Goal: Task Accomplishment & Management: Use online tool/utility

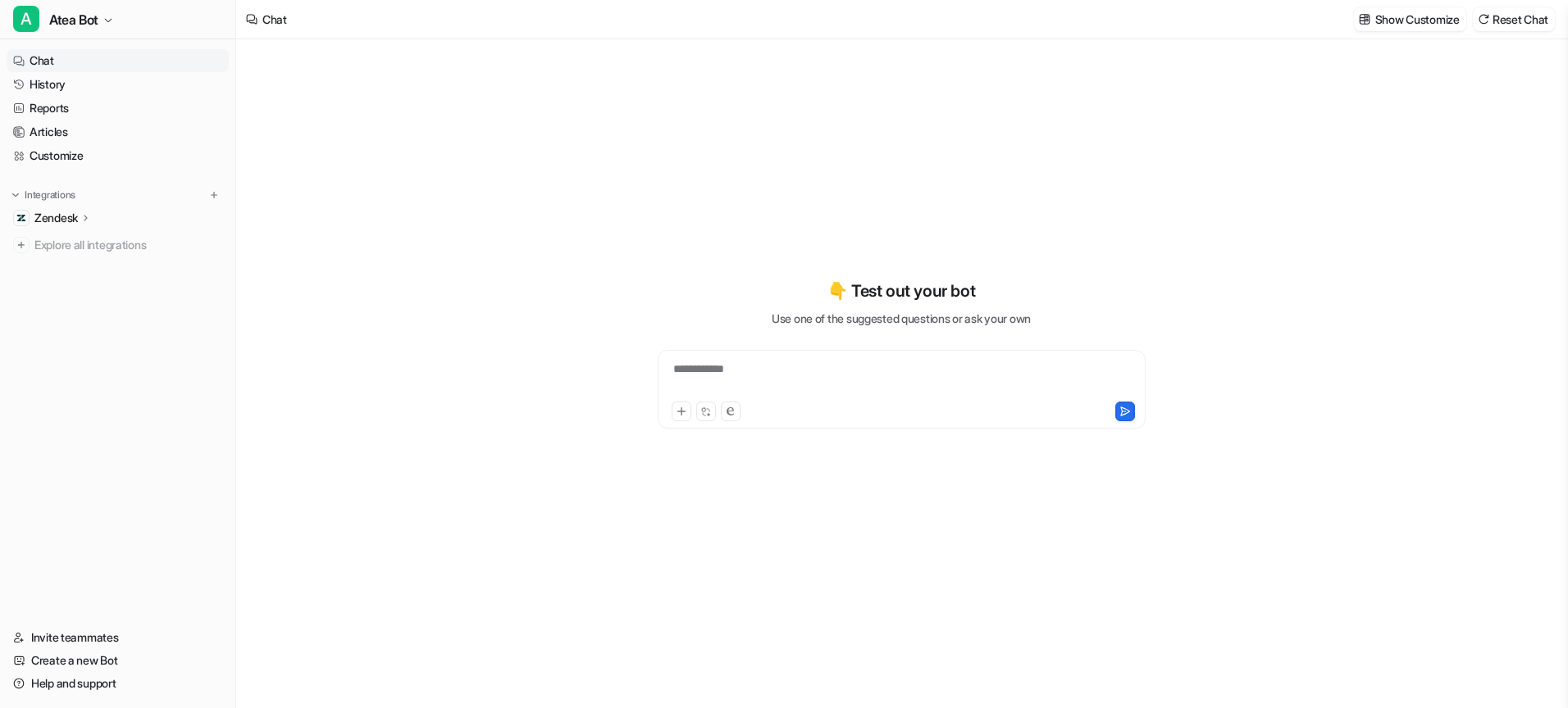
type textarea "**********"
click at [68, 215] on p "Zendesk" at bounding box center [56, 217] width 44 height 16
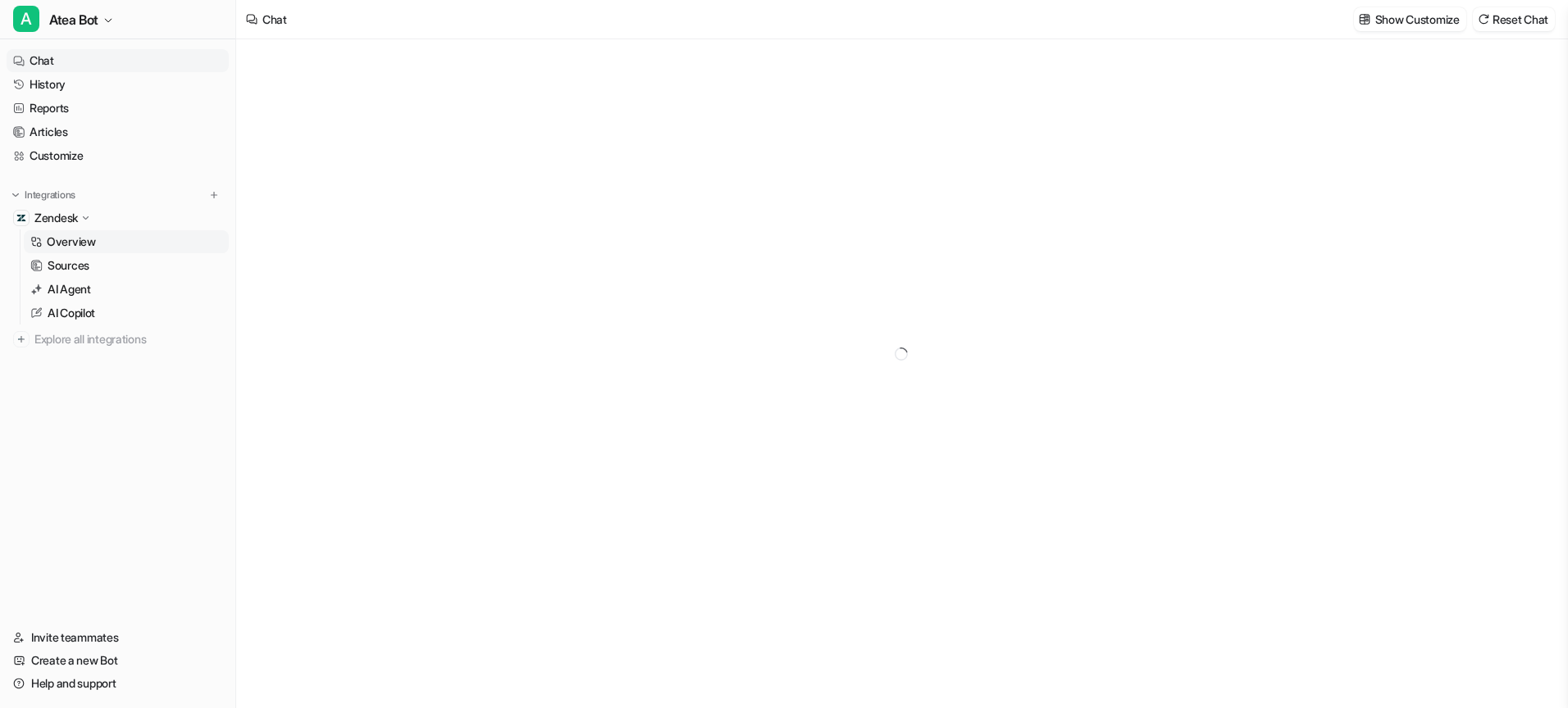
click at [75, 249] on p "Overview" at bounding box center [71, 241] width 49 height 16
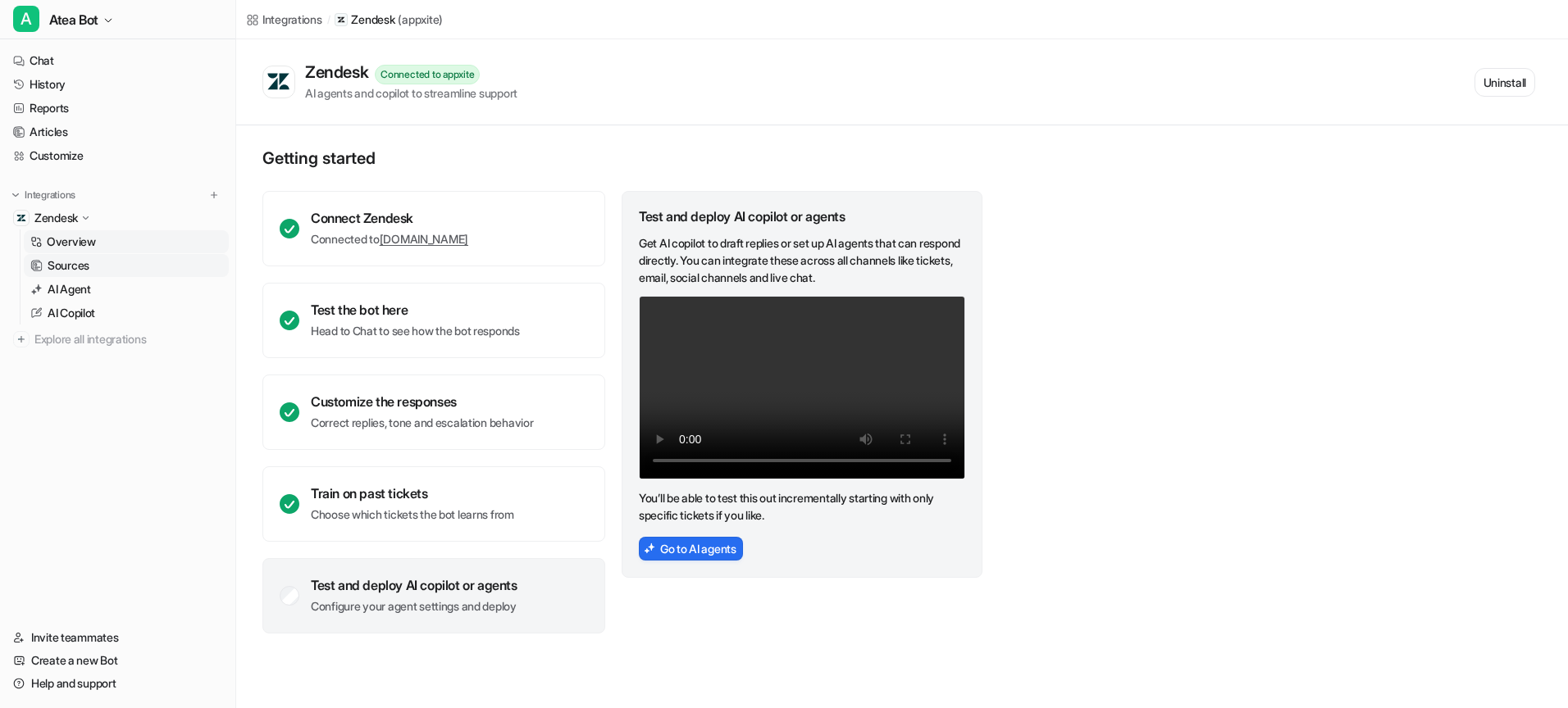
click at [77, 267] on p "Sources" at bounding box center [69, 265] width 42 height 16
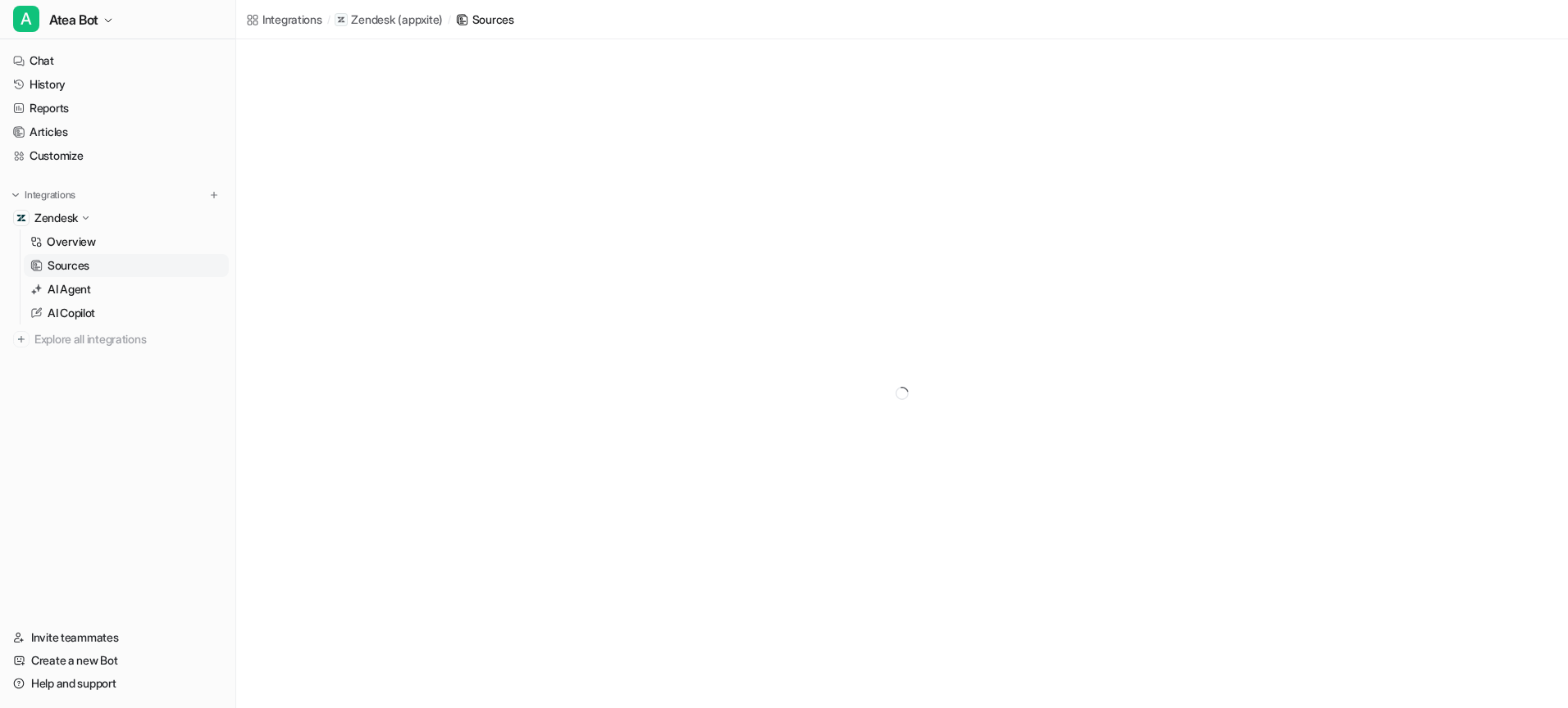
click at [75, 265] on p "Sources" at bounding box center [69, 265] width 42 height 16
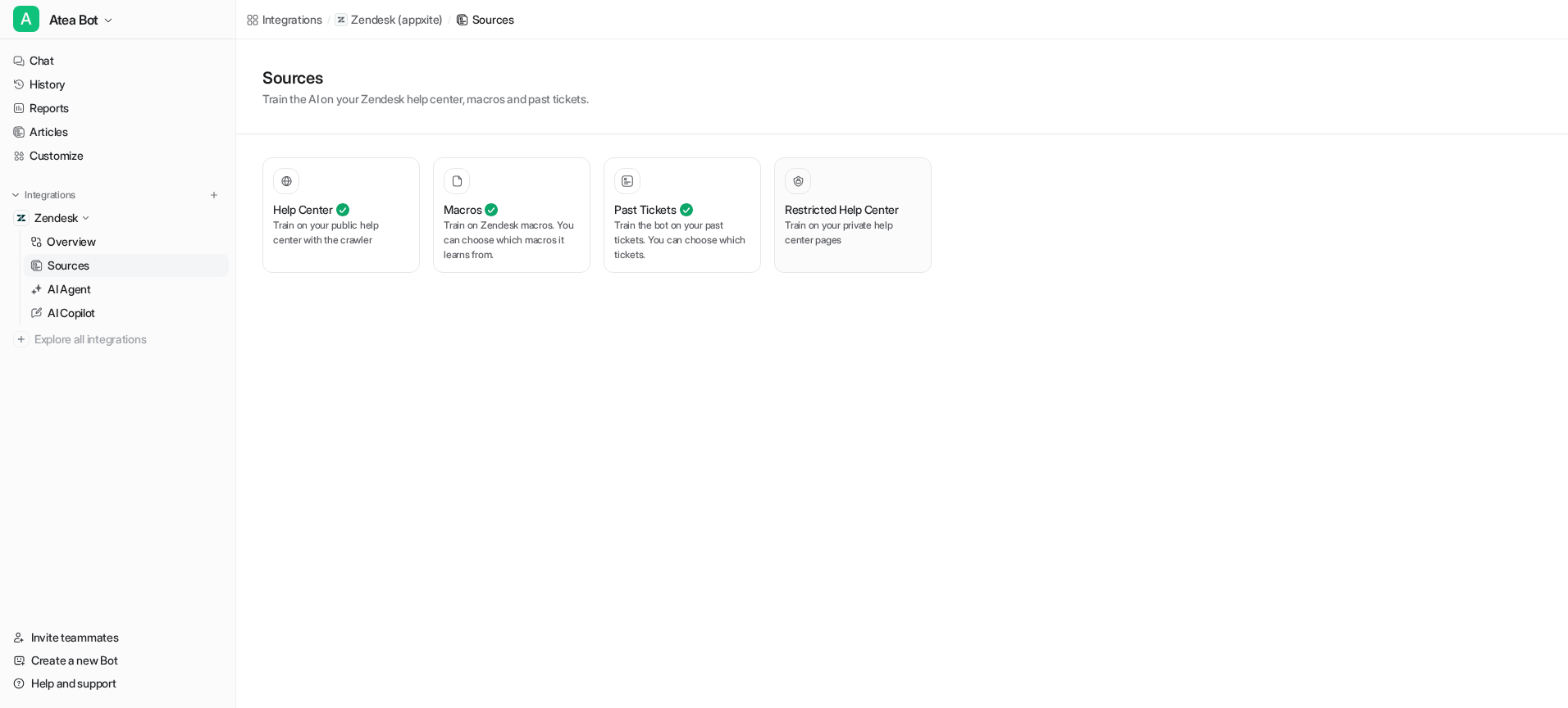
click at [869, 247] on div "Restricted Help Center Train on your private help center pages" at bounding box center [852, 215] width 136 height 94
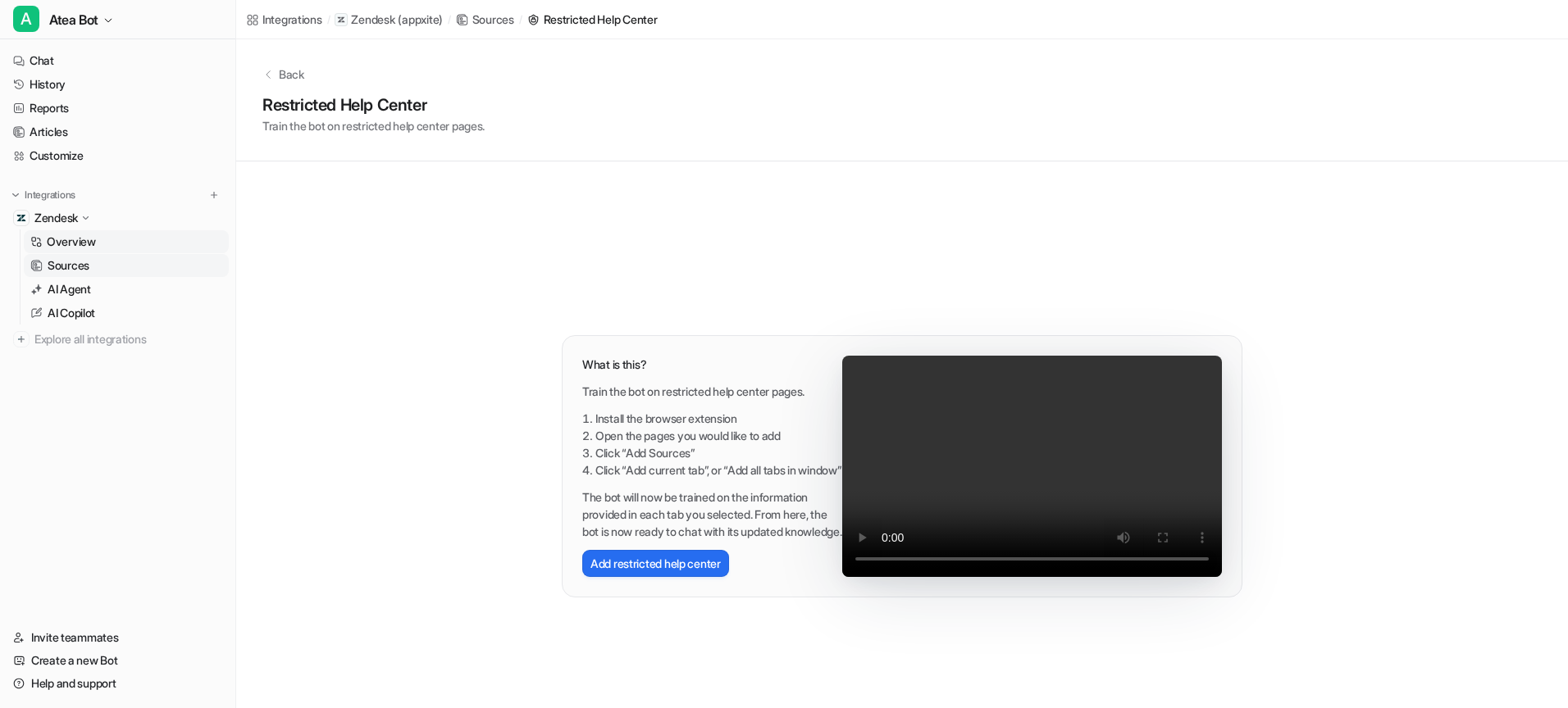
click at [94, 236] on p "Overview" at bounding box center [71, 241] width 49 height 16
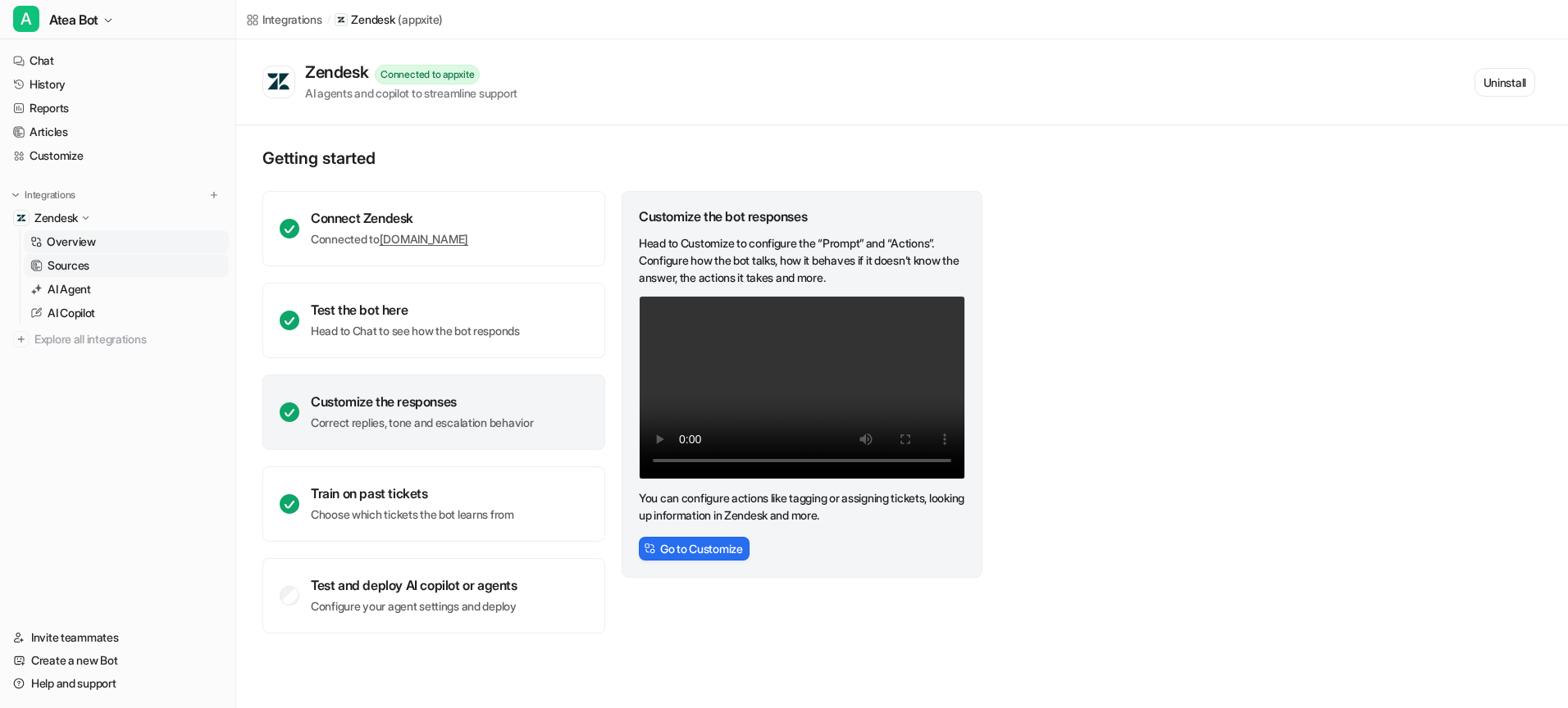
click at [86, 260] on p "Sources" at bounding box center [69, 265] width 42 height 16
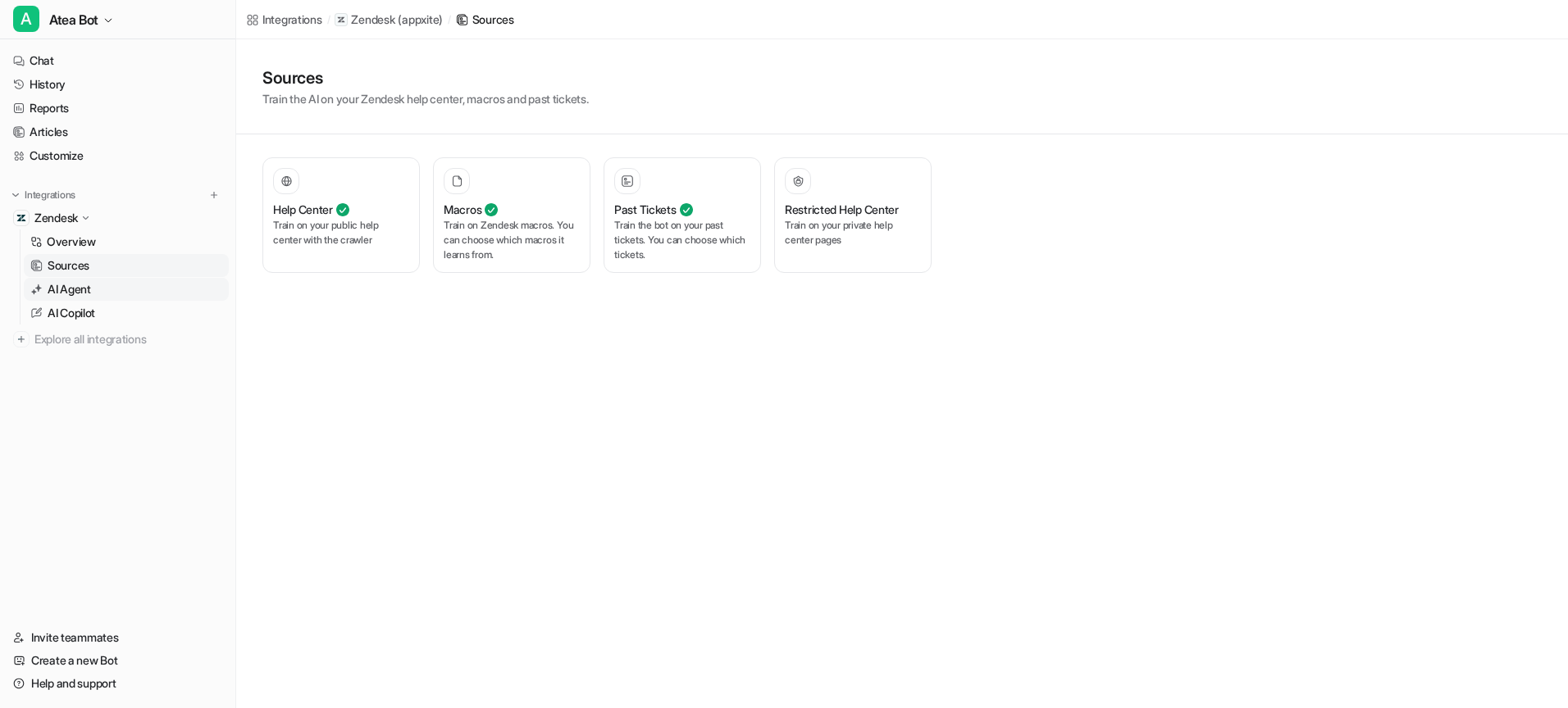
click at [76, 283] on p "AI Agent" at bounding box center [69, 289] width 44 height 16
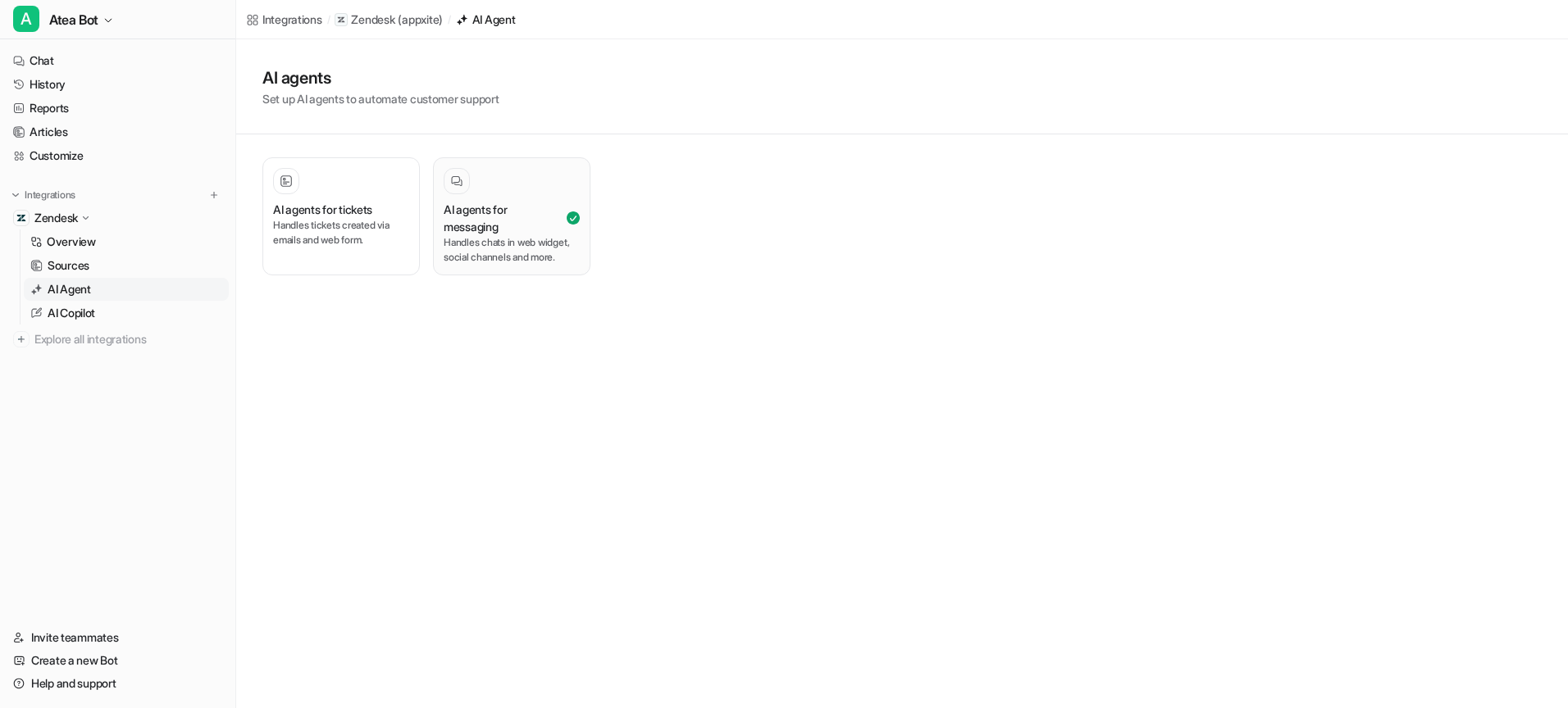
click at [539, 229] on h3 "AI agents for messaging" at bounding box center [504, 218] width 120 height 34
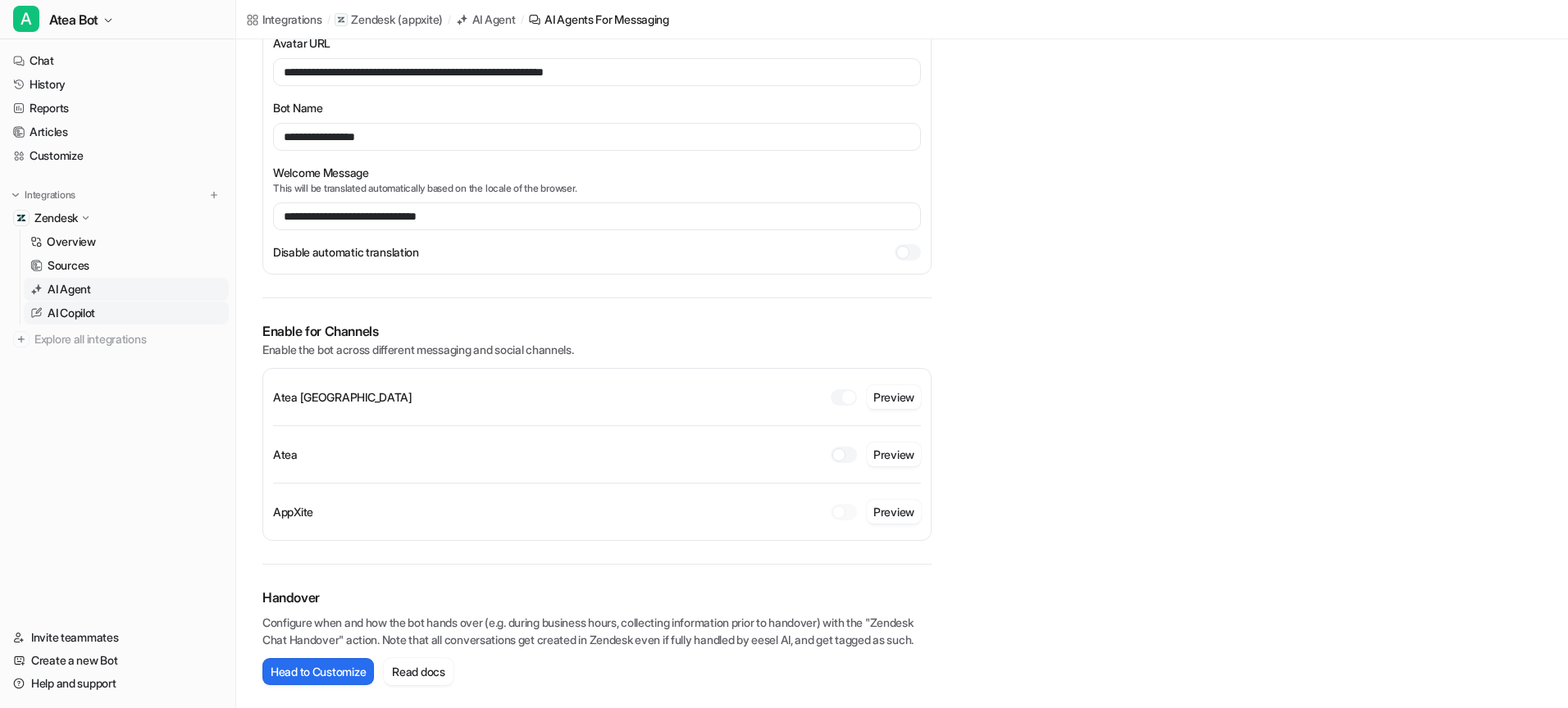
scroll to position [233, 0]
click at [130, 317] on link "AI Copilot" at bounding box center [126, 312] width 205 height 23
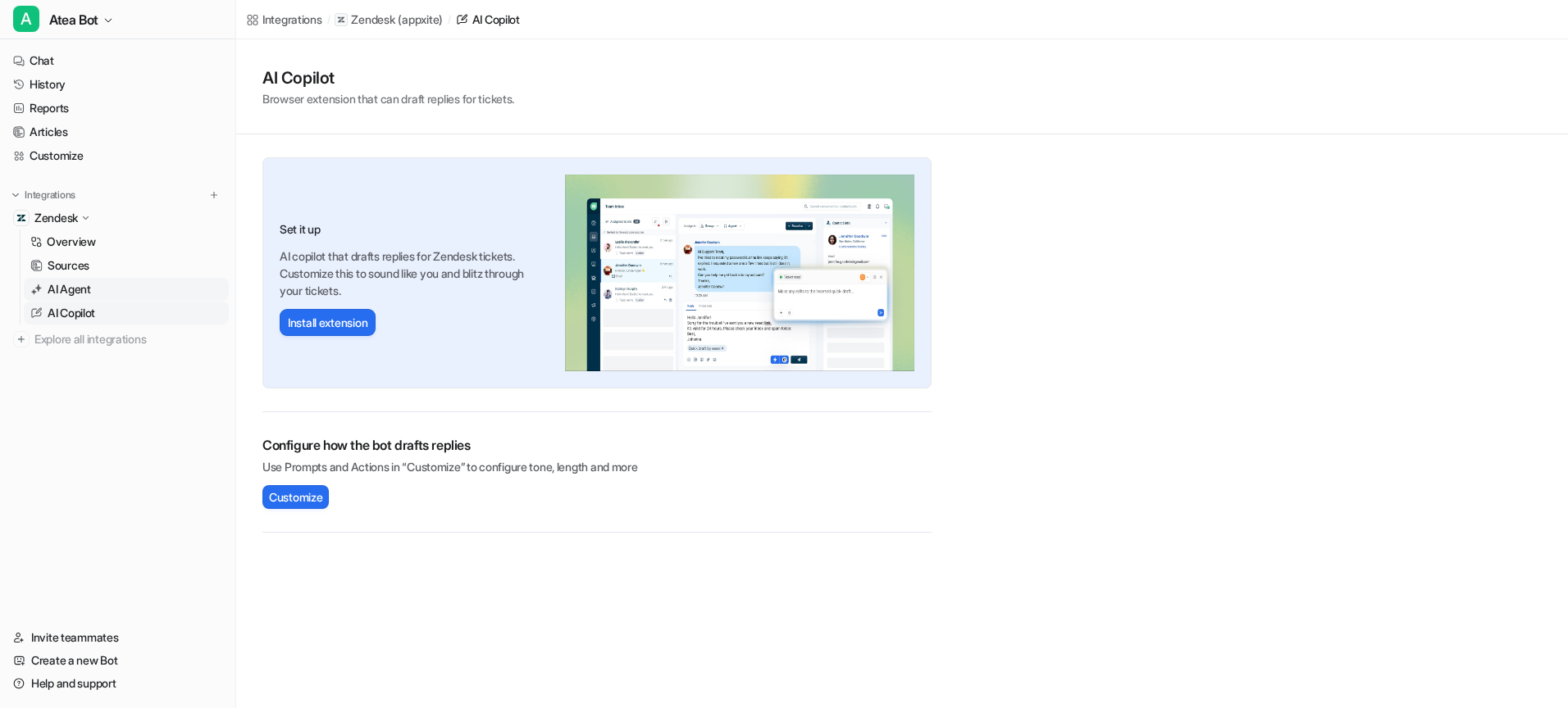
click at [112, 296] on link "AI Agent" at bounding box center [126, 289] width 205 height 23
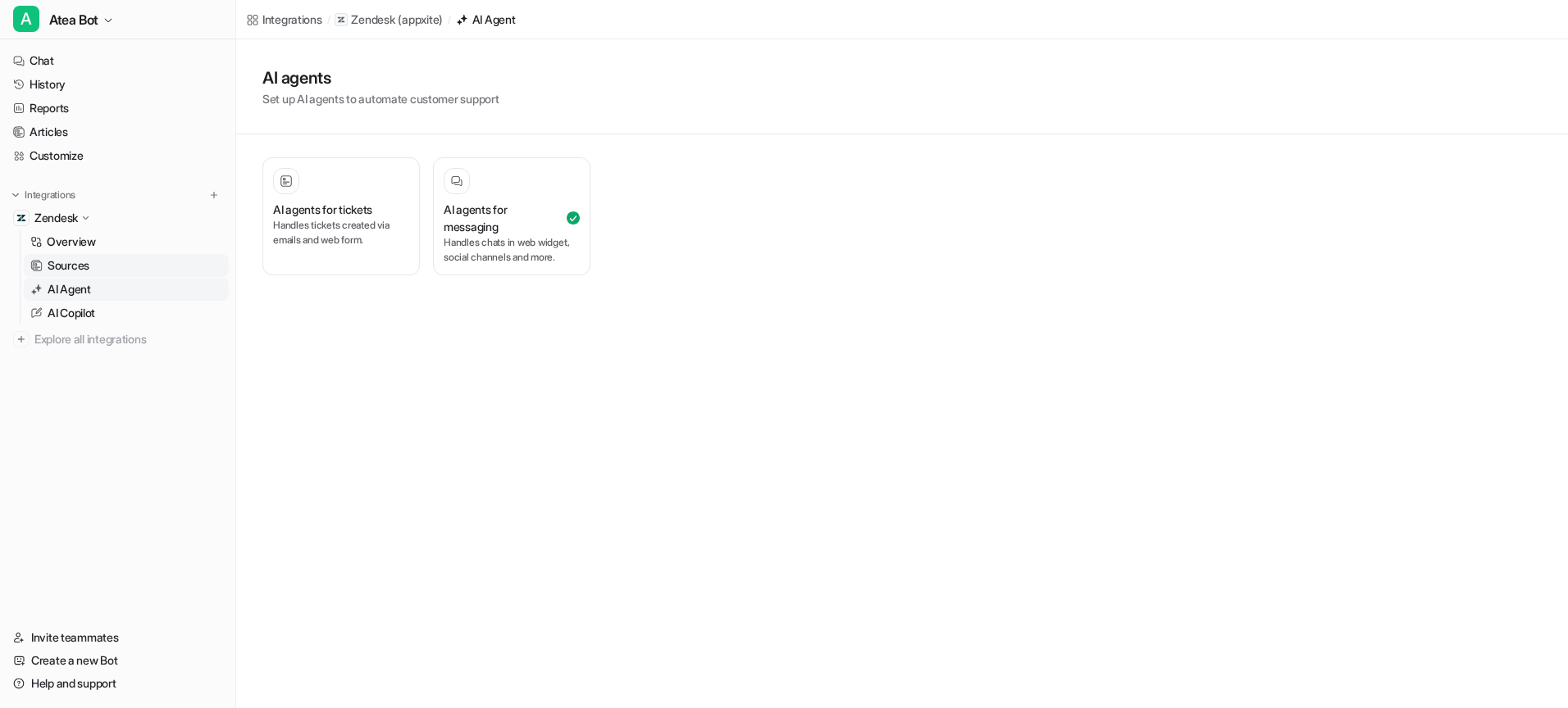
click at [113, 260] on link "Sources" at bounding box center [126, 265] width 205 height 23
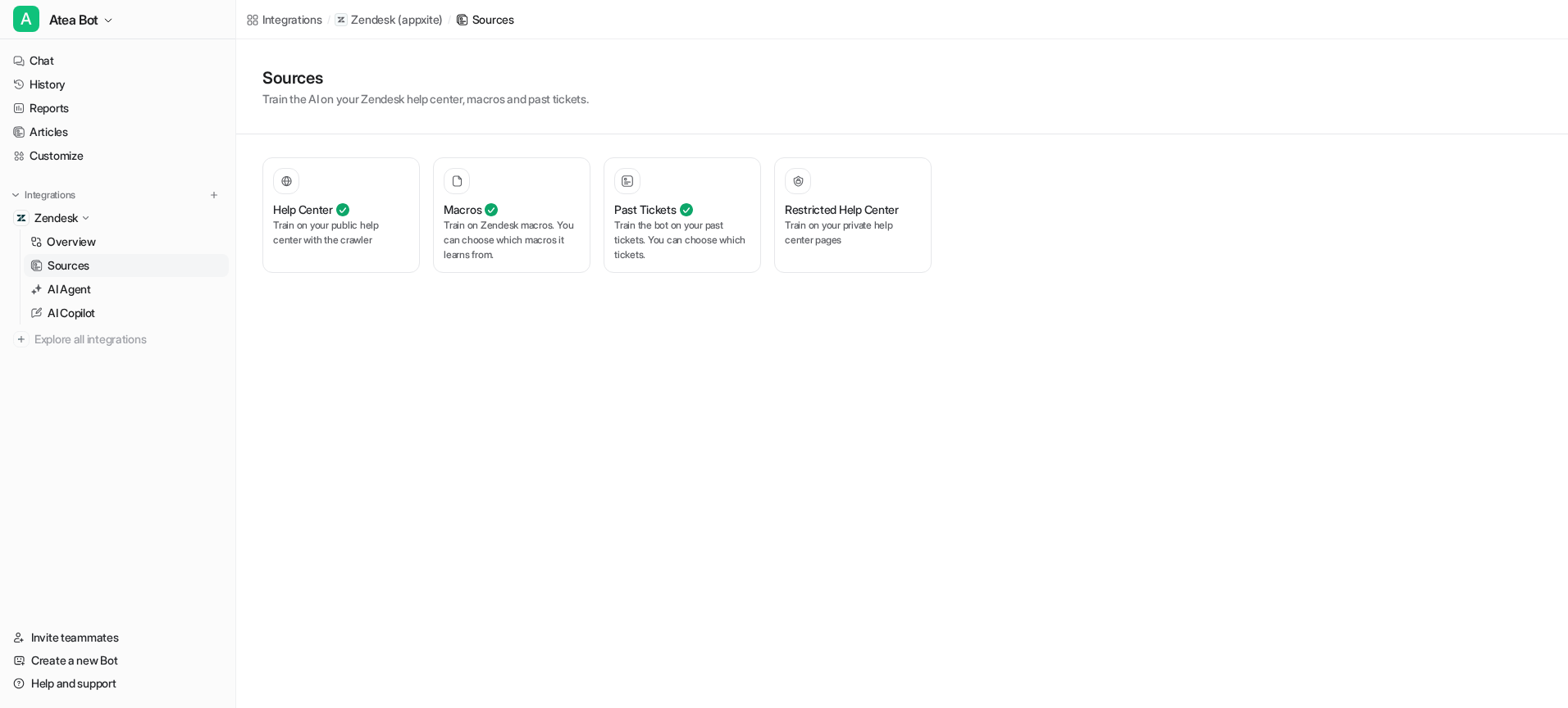
click at [86, 220] on icon at bounding box center [86, 217] width 12 height 11
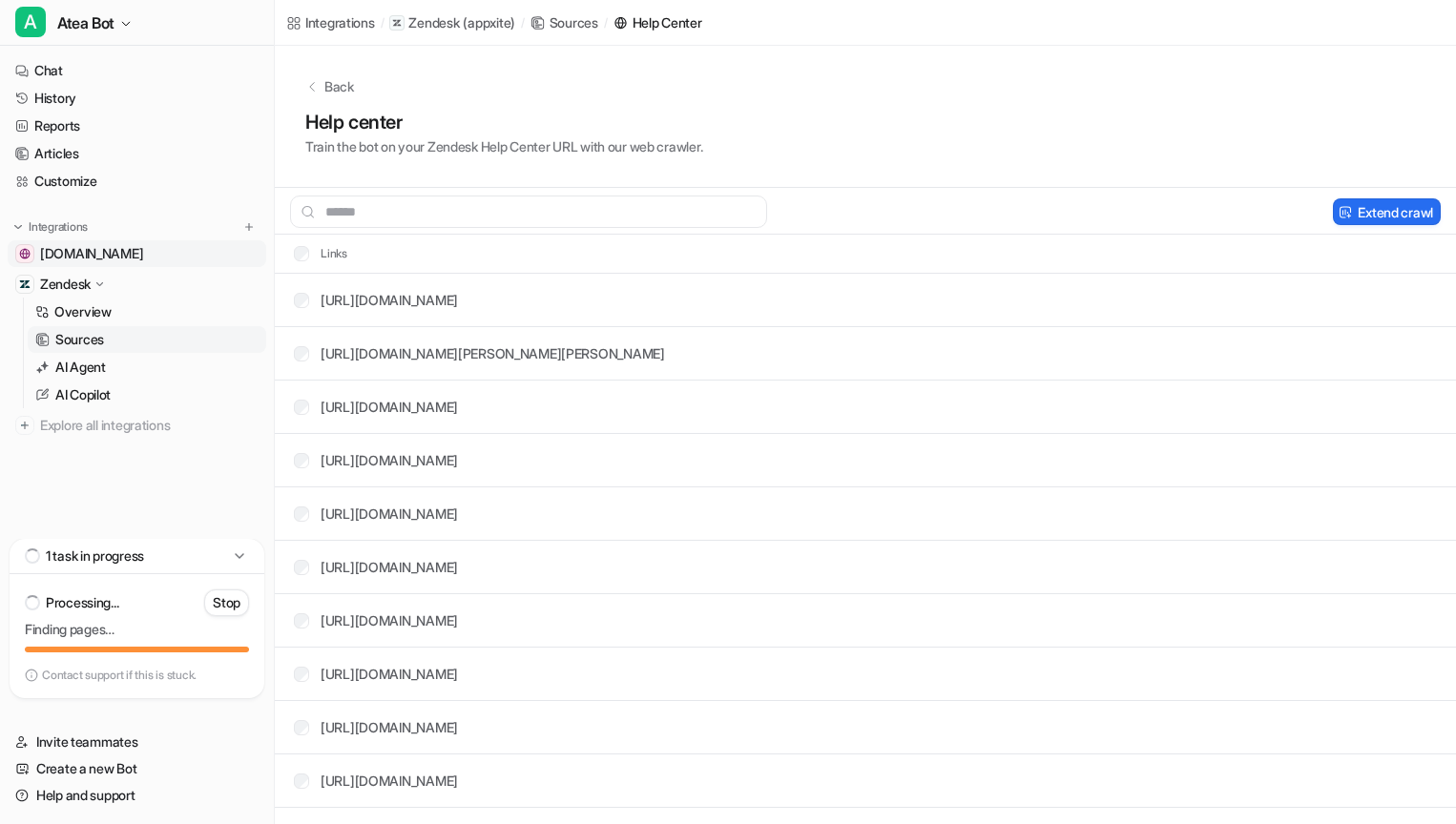
click at [186, 254] on link "[DOMAIN_NAME]" at bounding box center [137, 253] width 258 height 27
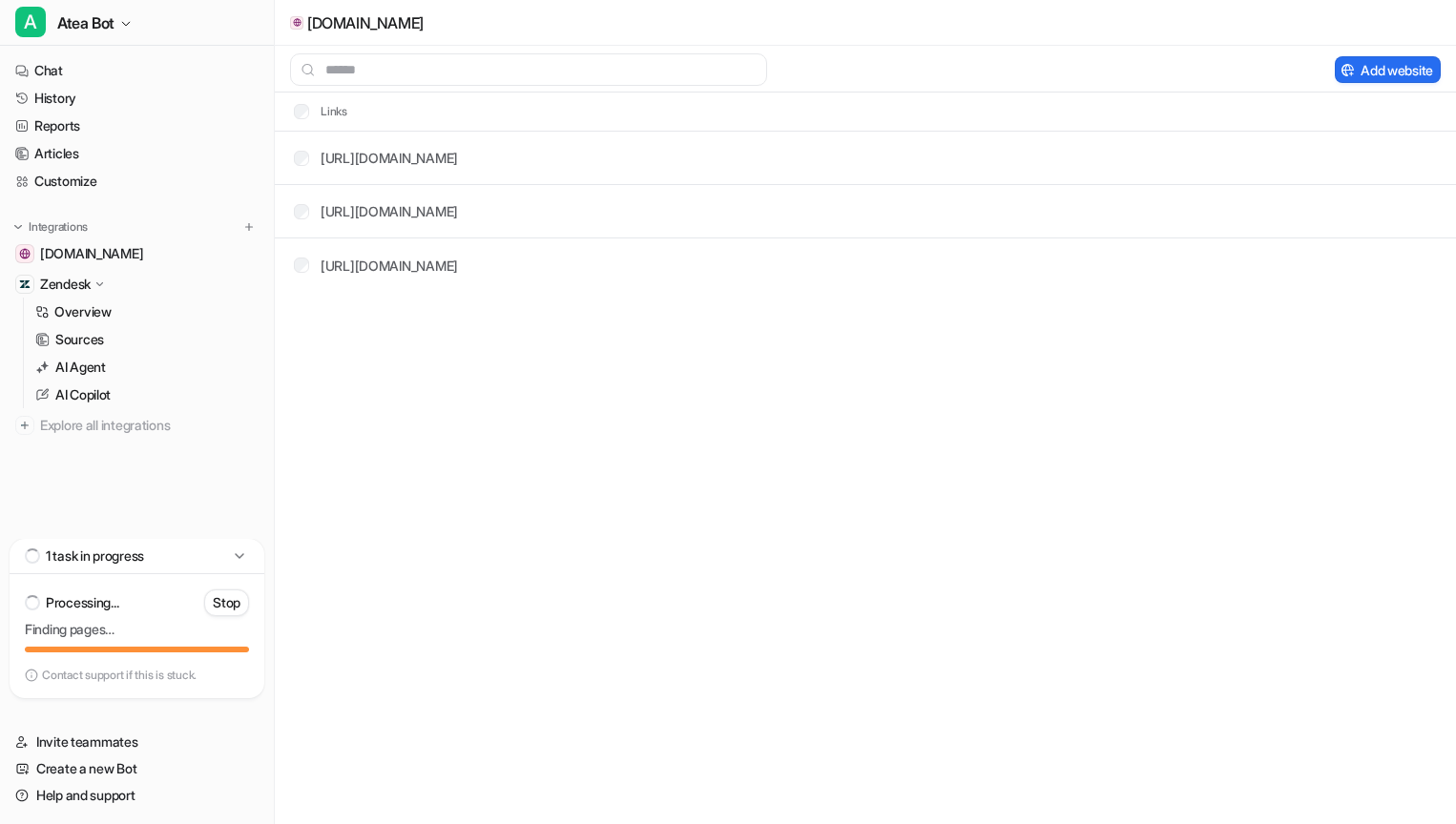
click at [126, 280] on div "Zendesk" at bounding box center [137, 284] width 258 height 27
click at [126, 279] on div "Zendesk" at bounding box center [137, 284] width 258 height 27
click at [136, 250] on span "[DOMAIN_NAME]" at bounding box center [91, 253] width 103 height 19
